Goal: Information Seeking & Learning: Check status

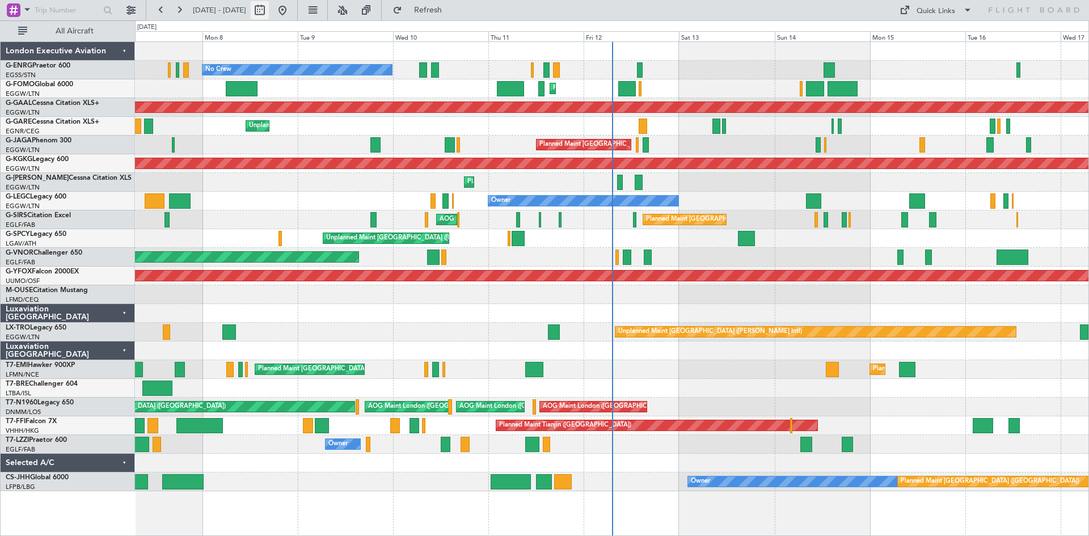
click at [269, 12] on button at bounding box center [260, 10] width 18 height 18
select select "9"
select select "2025"
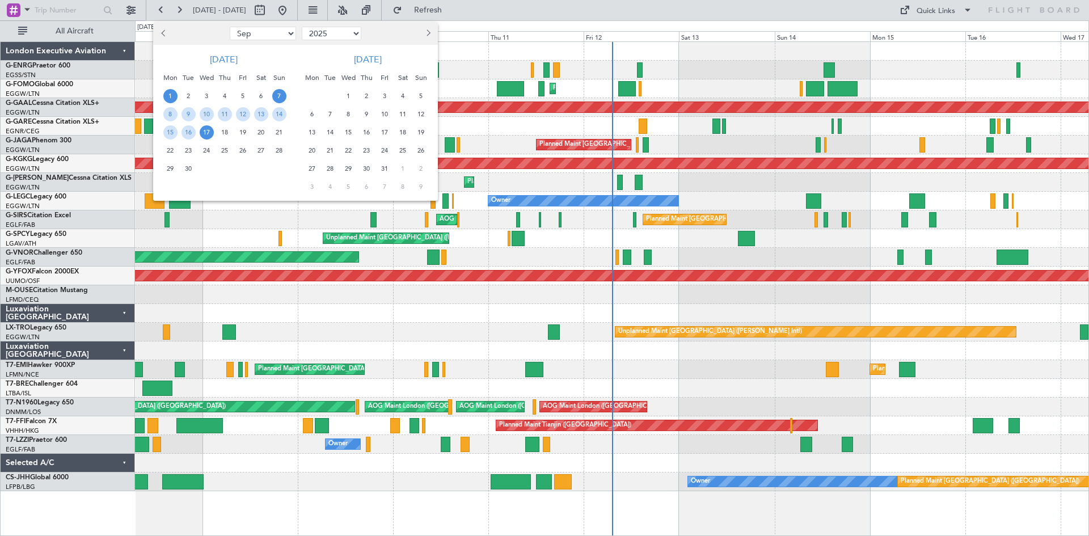
click at [173, 95] on span "1" at bounding box center [170, 96] width 14 height 14
click at [174, 131] on span "15" at bounding box center [170, 132] width 14 height 14
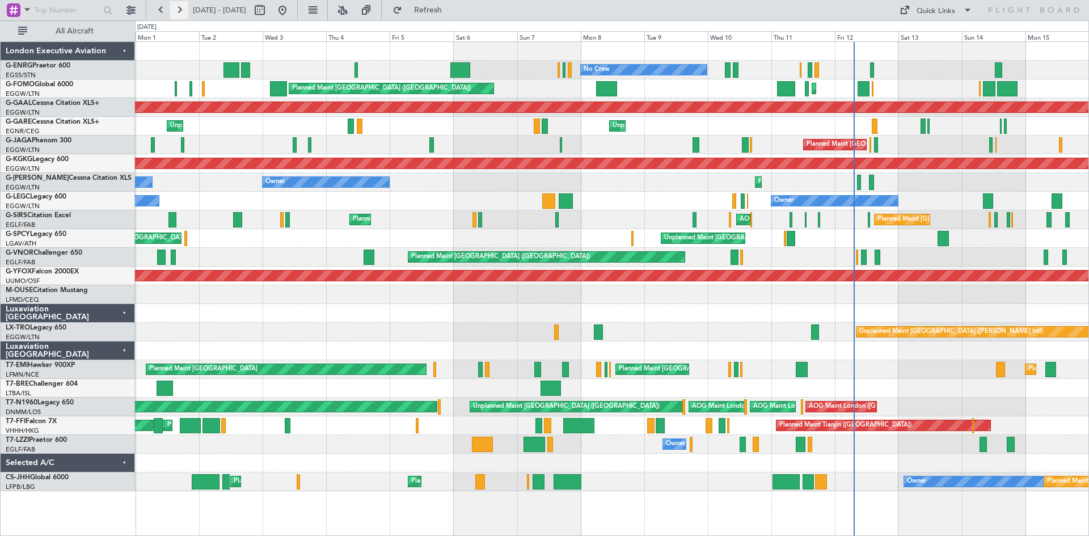
click at [179, 10] on button at bounding box center [179, 10] width 18 height 18
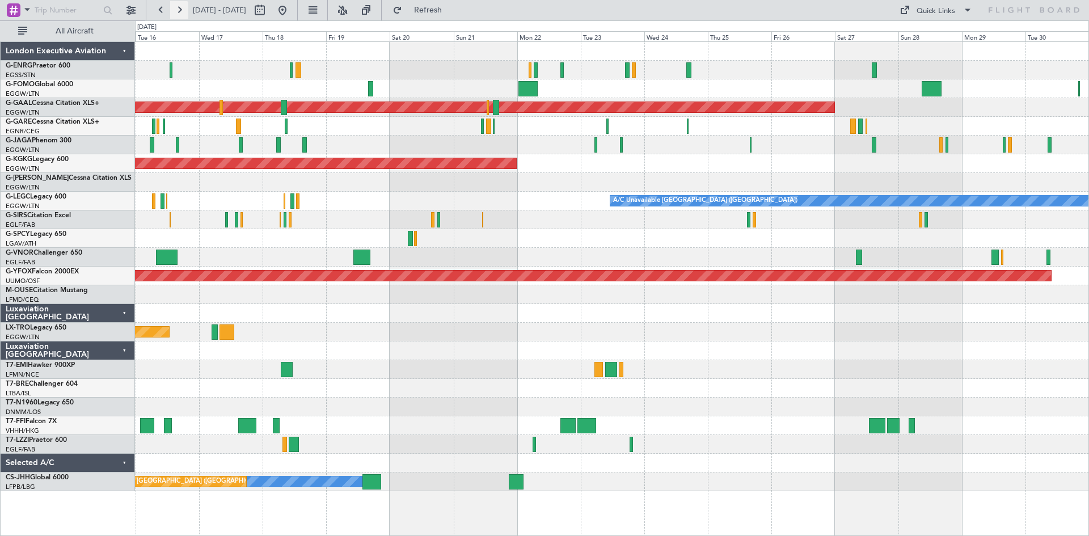
click at [179, 10] on button at bounding box center [179, 10] width 18 height 18
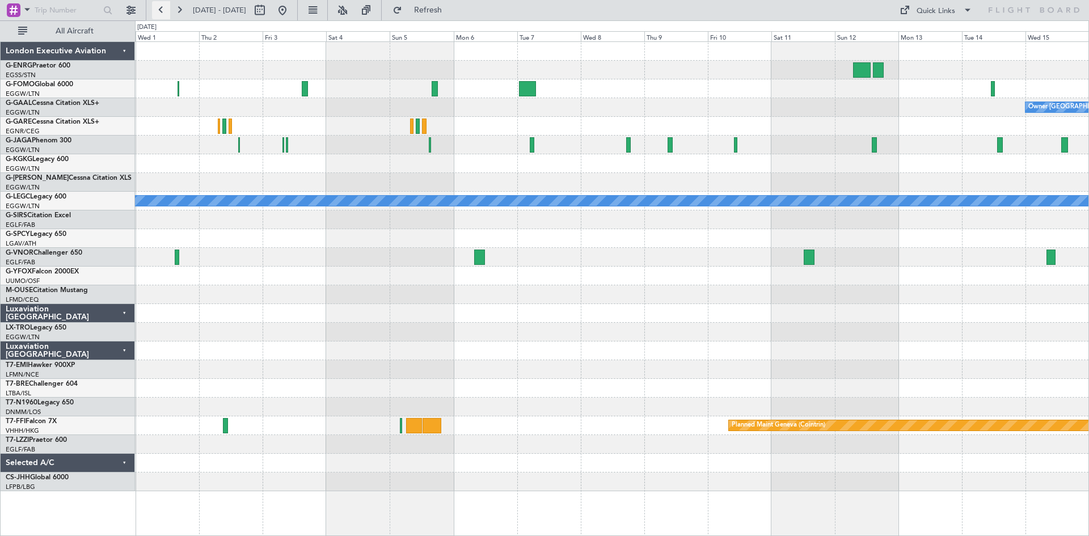
click at [161, 11] on button at bounding box center [161, 10] width 18 height 18
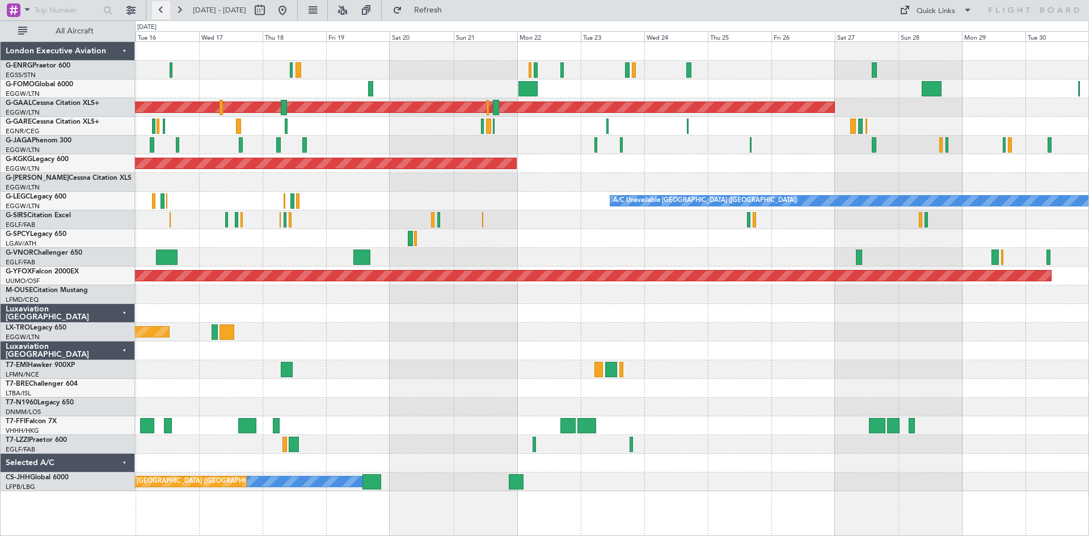
click at [161, 10] on button at bounding box center [161, 10] width 18 height 18
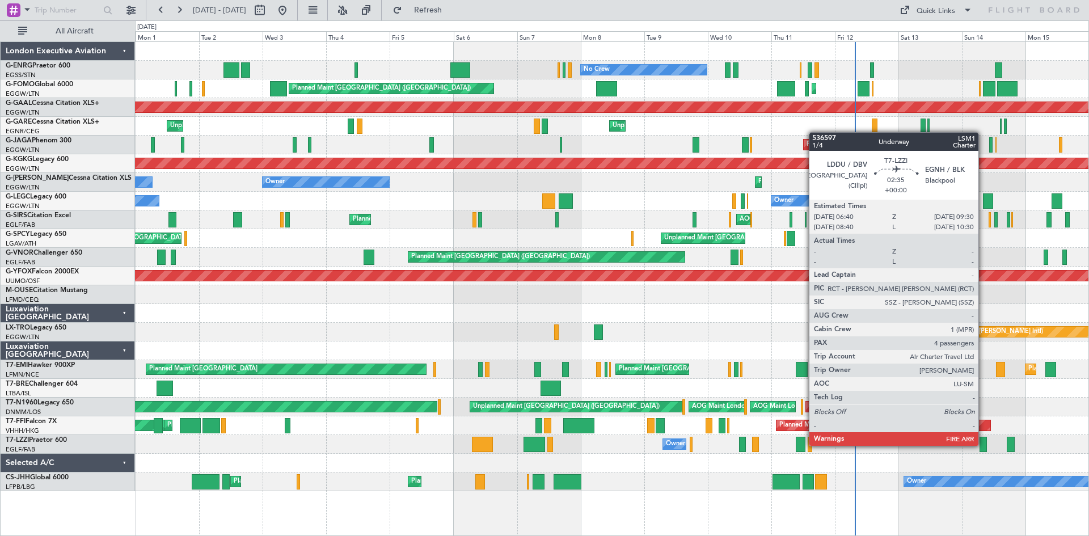
click at [984, 445] on div at bounding box center [984, 444] width 8 height 15
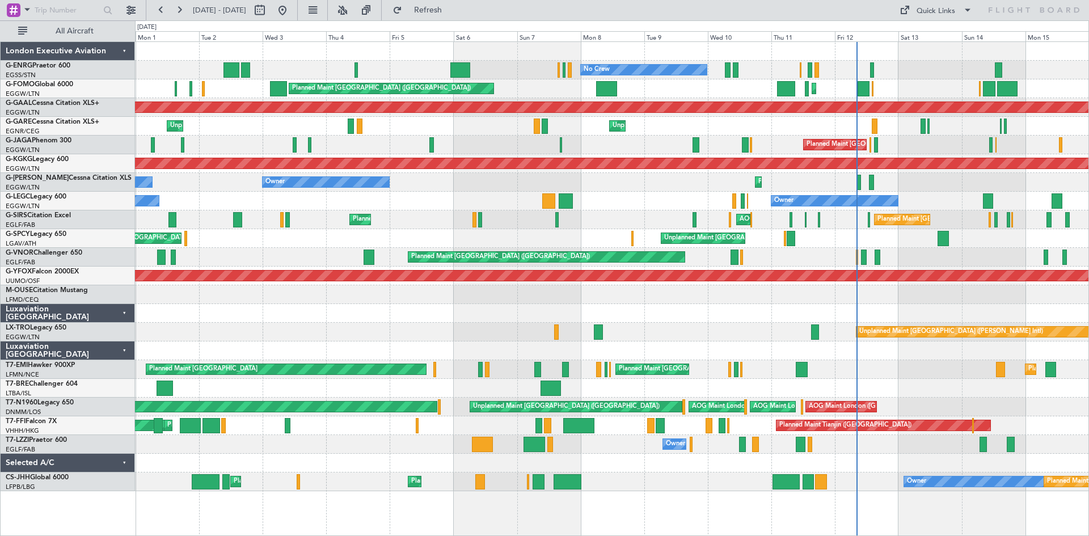
click at [881, 267] on div "AOG Maint Ostafyevo" at bounding box center [612, 276] width 954 height 19
click at [7, 78] on div "G-ENRG Praetor 600 [GEOGRAPHIC_DATA]/[GEOGRAPHIC_DATA] ([GEOGRAPHIC_DATA])" at bounding box center [68, 76] width 134 height 30
